Goal: Transaction & Acquisition: Purchase product/service

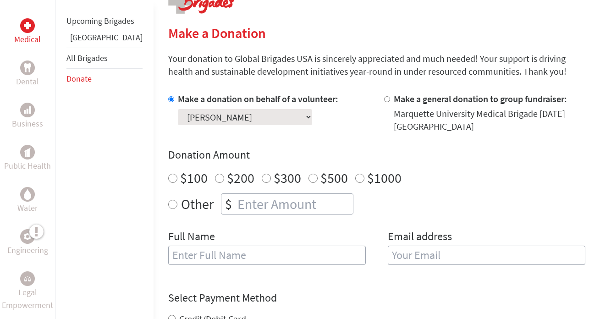
scroll to position [204, 0]
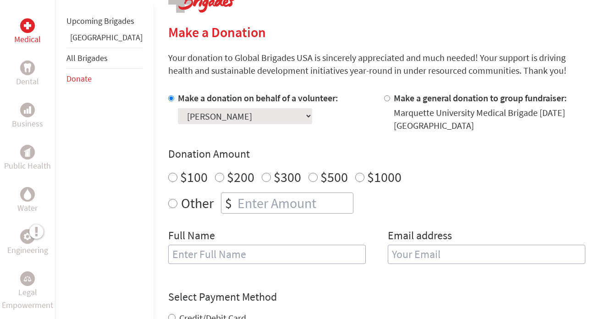
radio input "true"
click at [264, 202] on input "number" at bounding box center [294, 203] width 117 height 20
type input "400"
type input "[PERSON_NAME]"
type input "[EMAIL_ADDRESS][DOMAIN_NAME]"
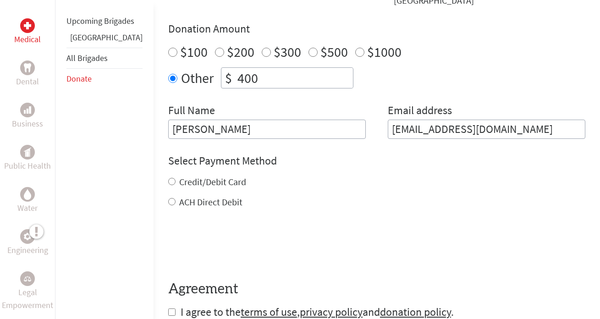
scroll to position [331, 0]
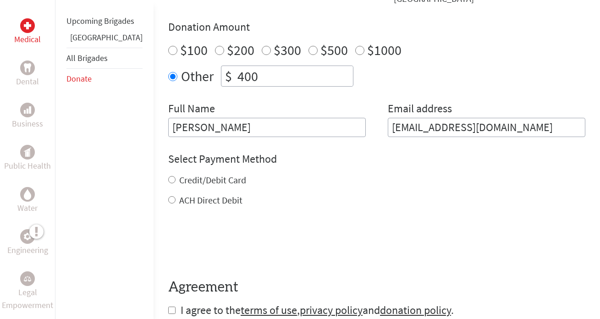
click at [190, 181] on label "Credit/Debit Card" at bounding box center [212, 179] width 67 height 11
click at [176, 181] on input "Credit/Debit Card" at bounding box center [171, 179] width 7 height 7
radio input "true"
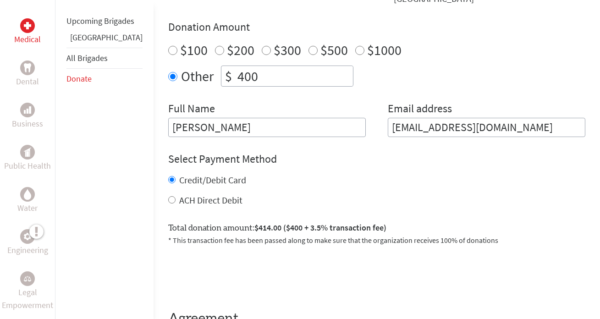
click at [187, 200] on label "ACH Direct Debit" at bounding box center [210, 199] width 63 height 11
click at [176, 200] on input "ACH Direct Debit" at bounding box center [171, 199] width 7 height 7
radio input "true"
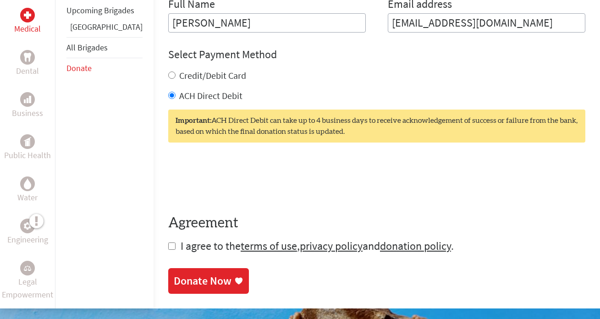
scroll to position [438, 0]
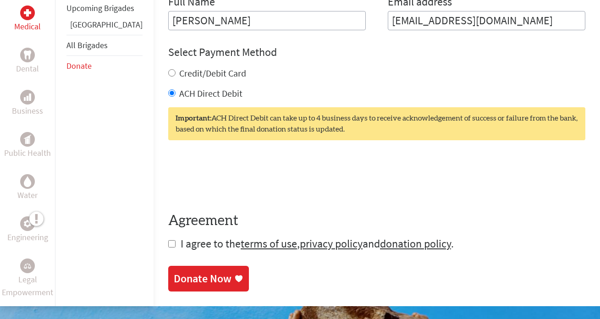
click at [168, 248] on form "Make a donation on behalf of a volunteer: Select a volunteer... [PERSON_NAME] […" at bounding box center [376, 54] width 417 height 393
click at [168, 244] on input "checkbox" at bounding box center [171, 243] width 7 height 7
checkbox input "true"
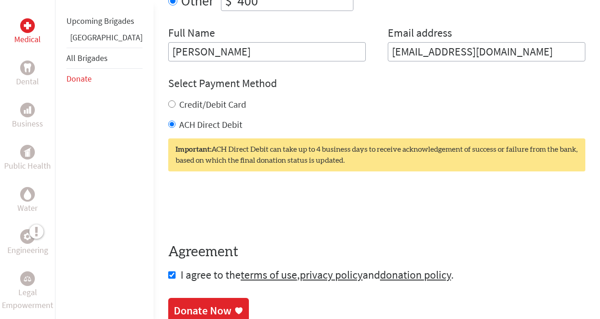
scroll to position [409, 0]
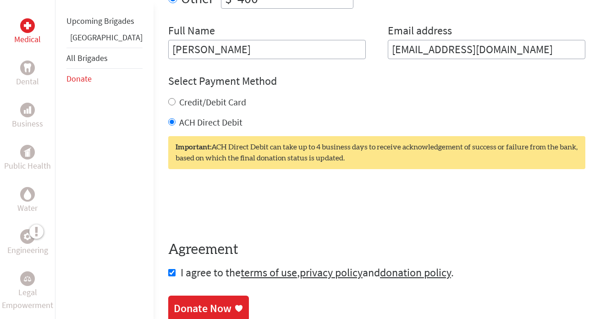
click at [189, 308] on div "Donate Now" at bounding box center [203, 308] width 58 height 15
